Goal: Find specific page/section: Find specific page/section

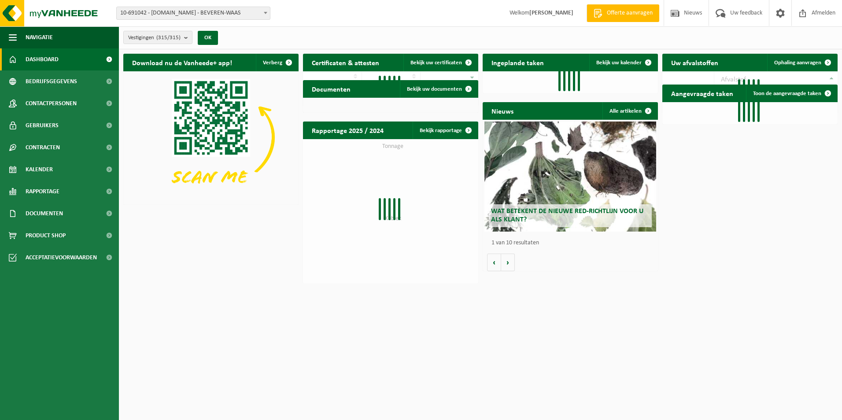
click at [159, 14] on span "10-691042 - [DOMAIN_NAME] - BEVEREN-WAAS" at bounding box center [193, 13] width 153 height 12
type input "wbi"
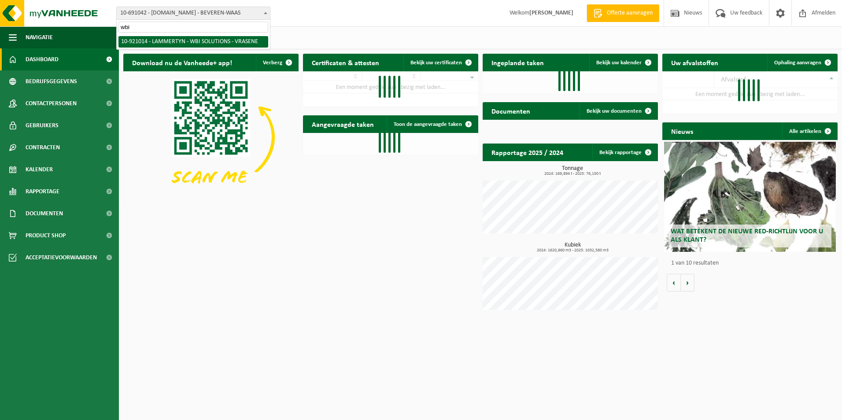
select select "129841"
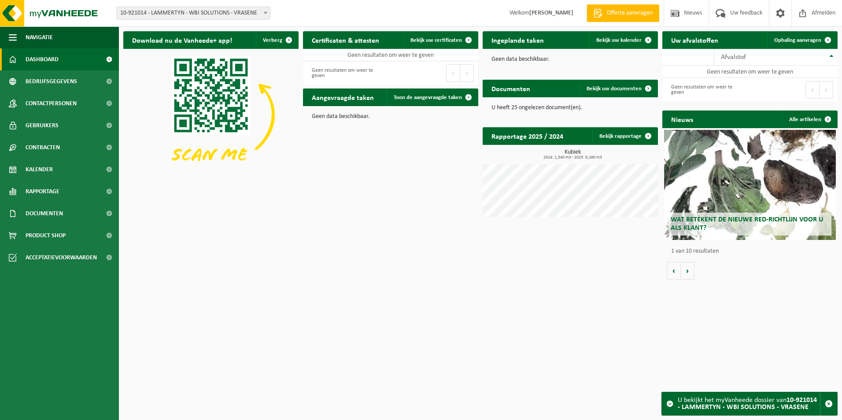
click at [639, 288] on html "Vestiging: 10-691042 - LAMMERTYN.NET - BEVEREN-WAAS 10-933485 - ???LAMMERTYN.NE…" at bounding box center [421, 210] width 842 height 420
